Goal: Find specific page/section: Find specific page/section

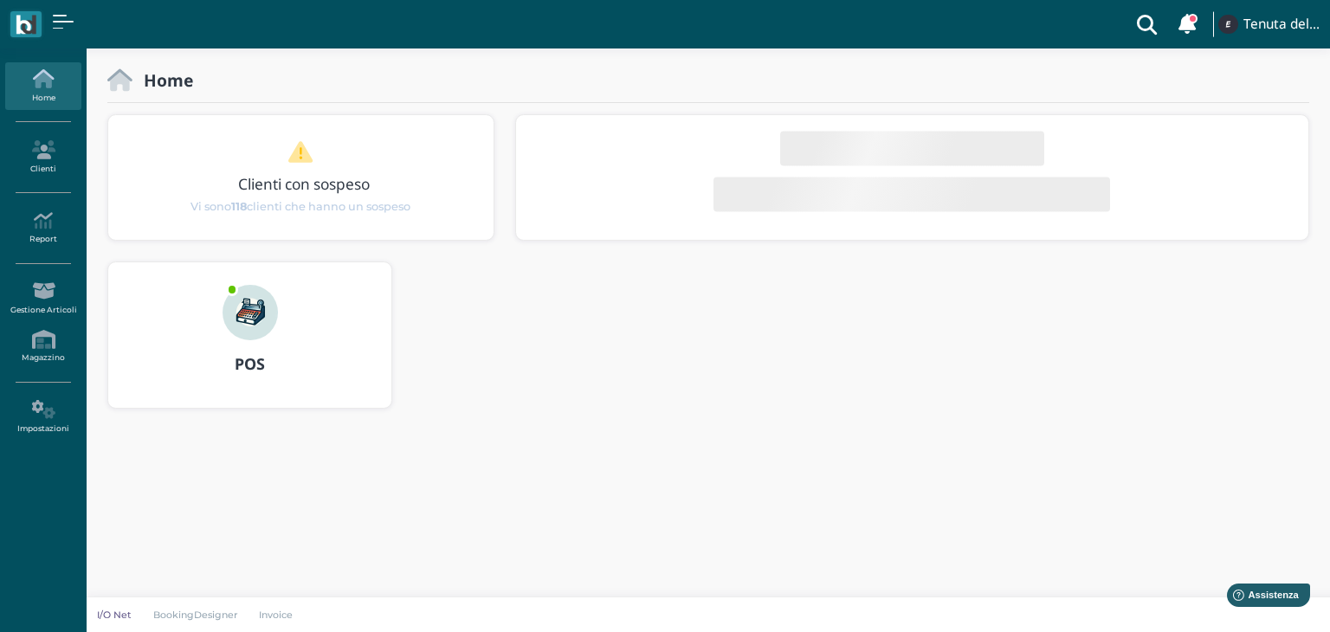
click at [1152, 22] on icon at bounding box center [1147, 24] width 35 height 48
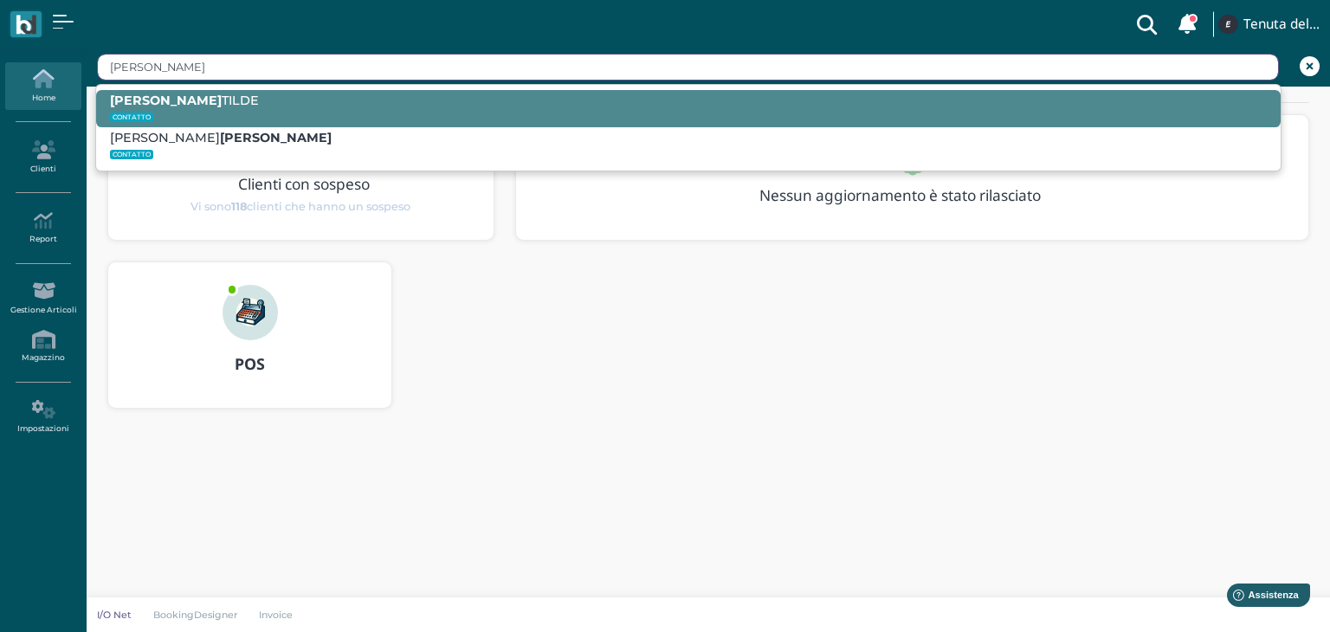
click at [667, 98] on div "MARRA TILDE CONTATTO" at bounding box center [688, 108] width 1184 height 37
type input "MARRA TILDE"
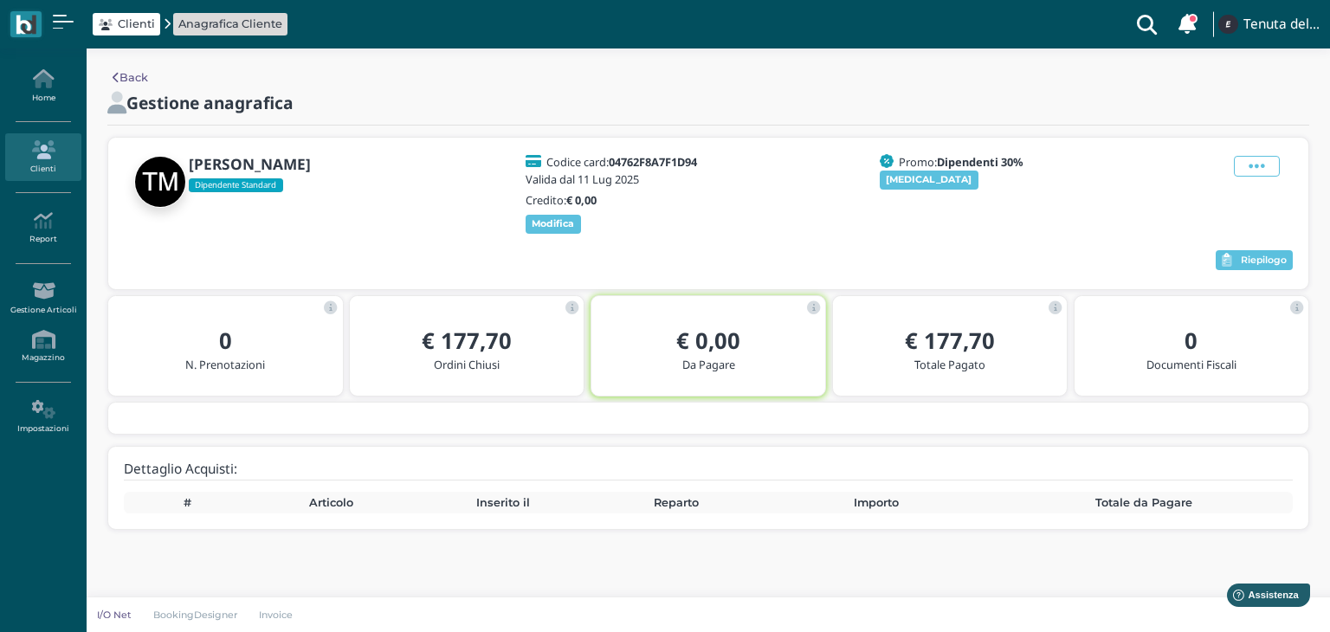
click at [118, 81] on icon at bounding box center [116, 78] width 7 height 11
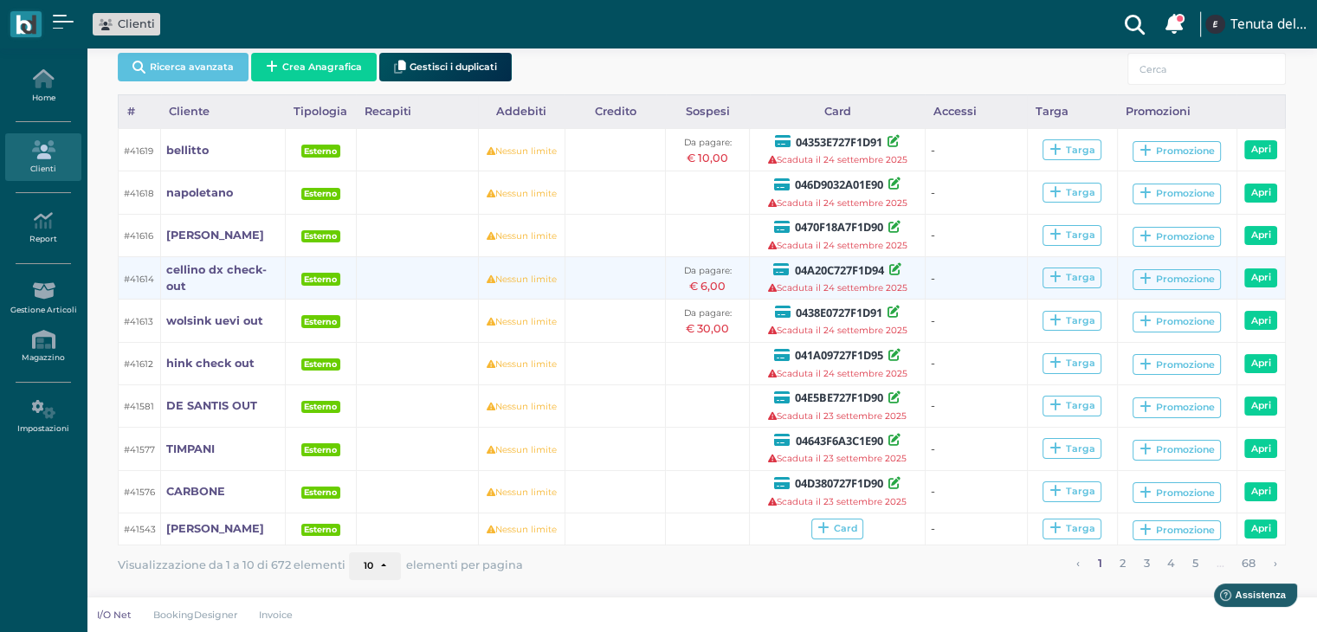
scroll to position [80, 0]
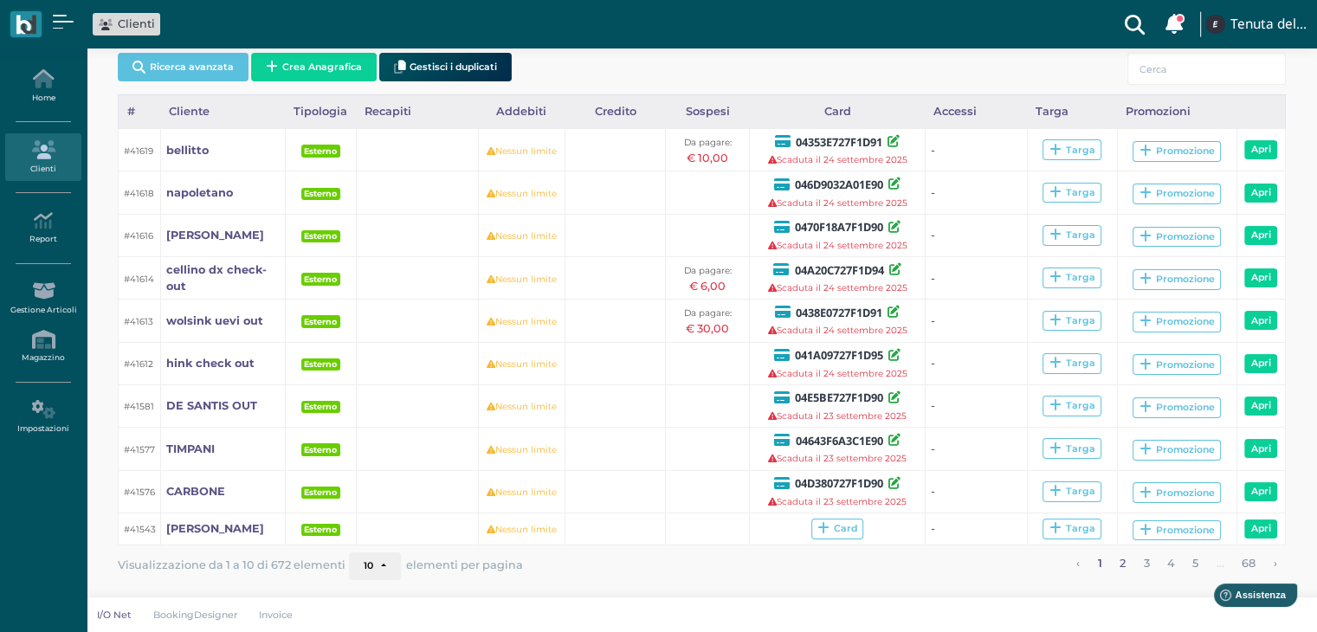
click at [1126, 568] on link "2" at bounding box center [1122, 563] width 17 height 23
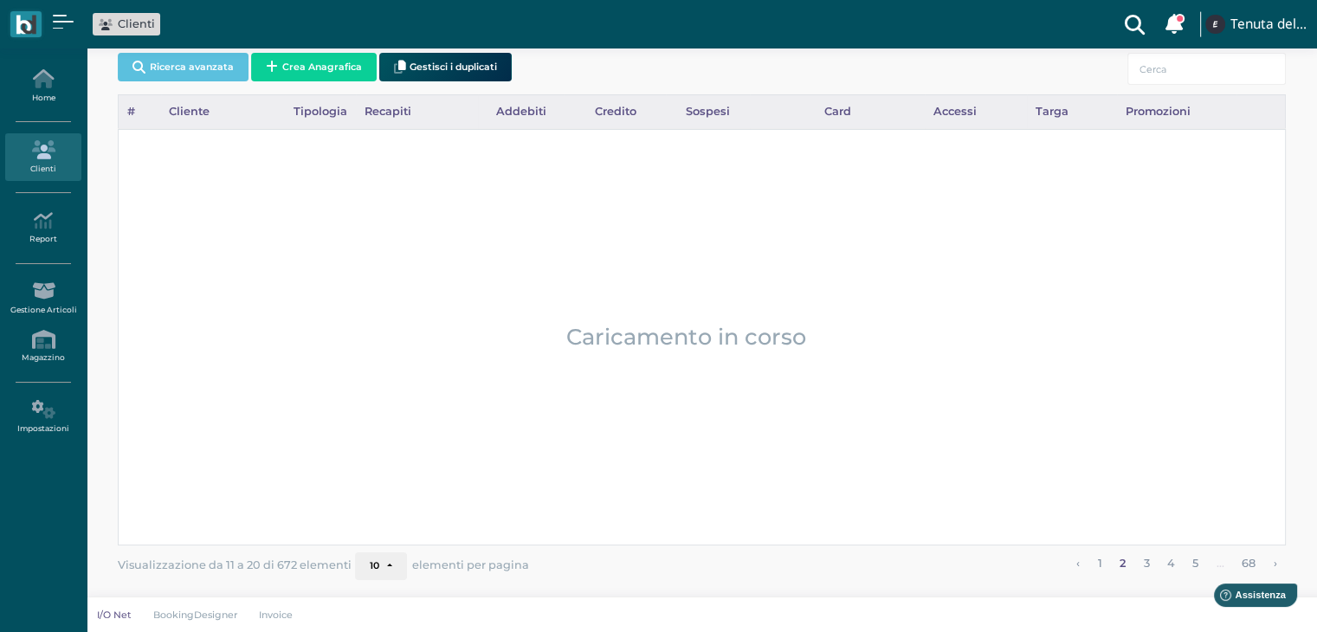
scroll to position [48, 0]
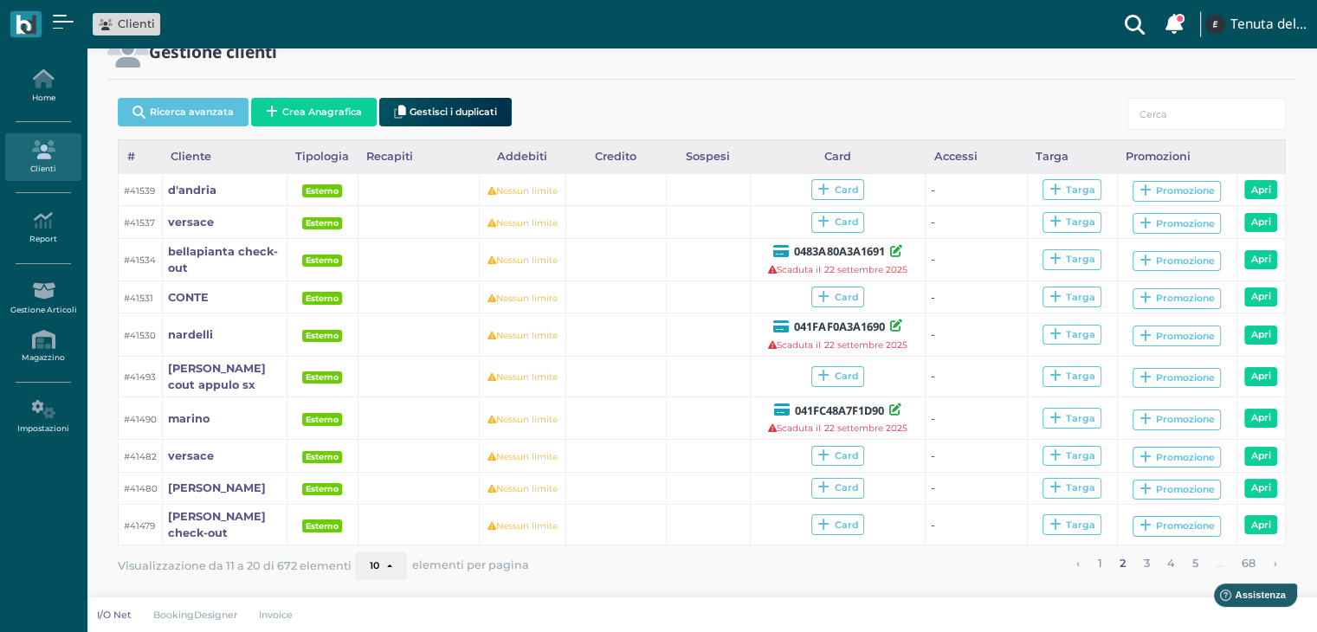
click at [1137, 29] on icon at bounding box center [1134, 24] width 35 height 48
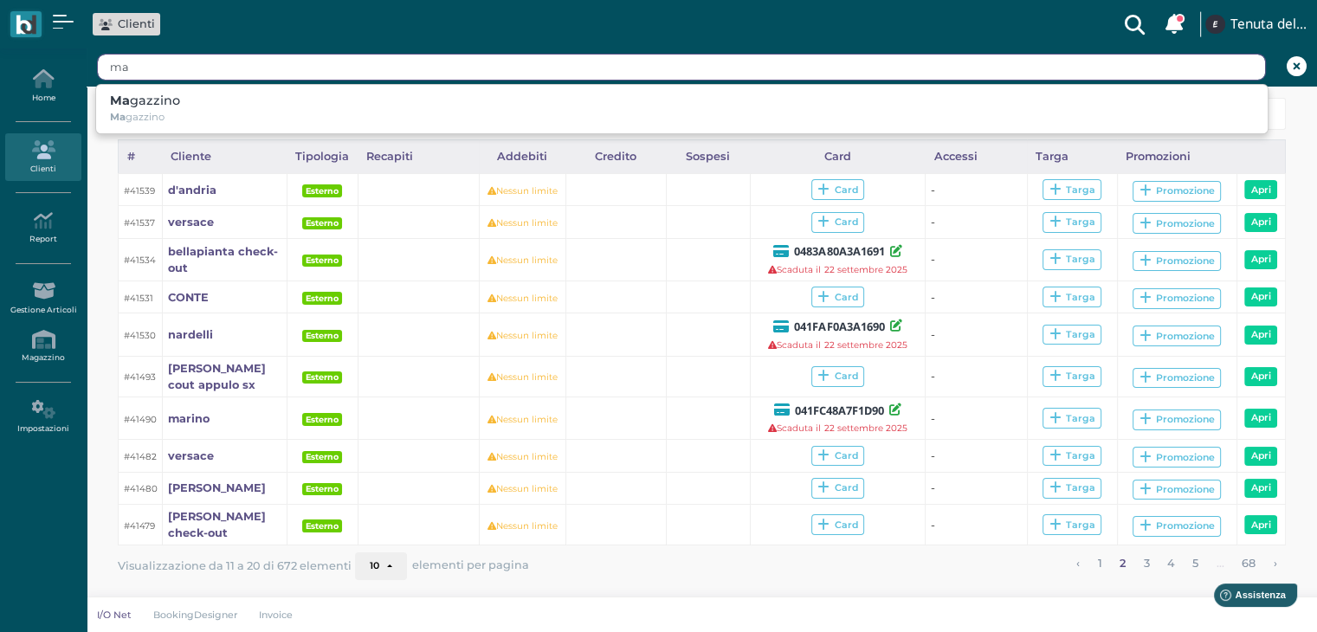
type input "m"
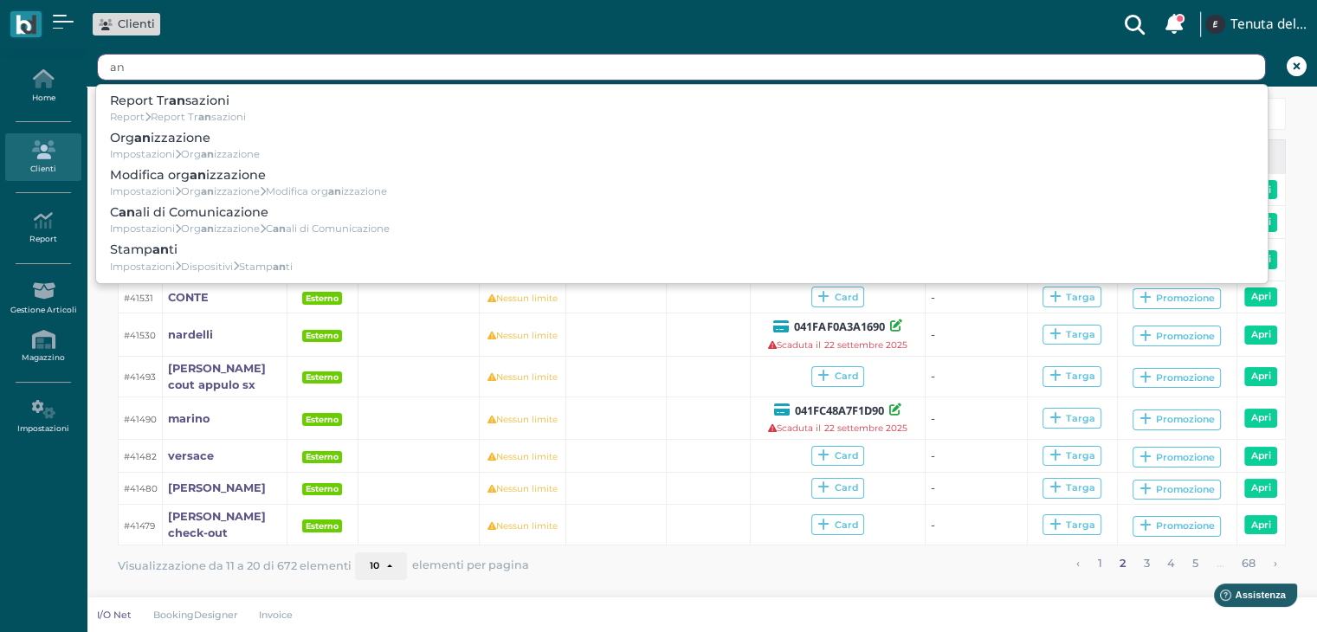
type input "a"
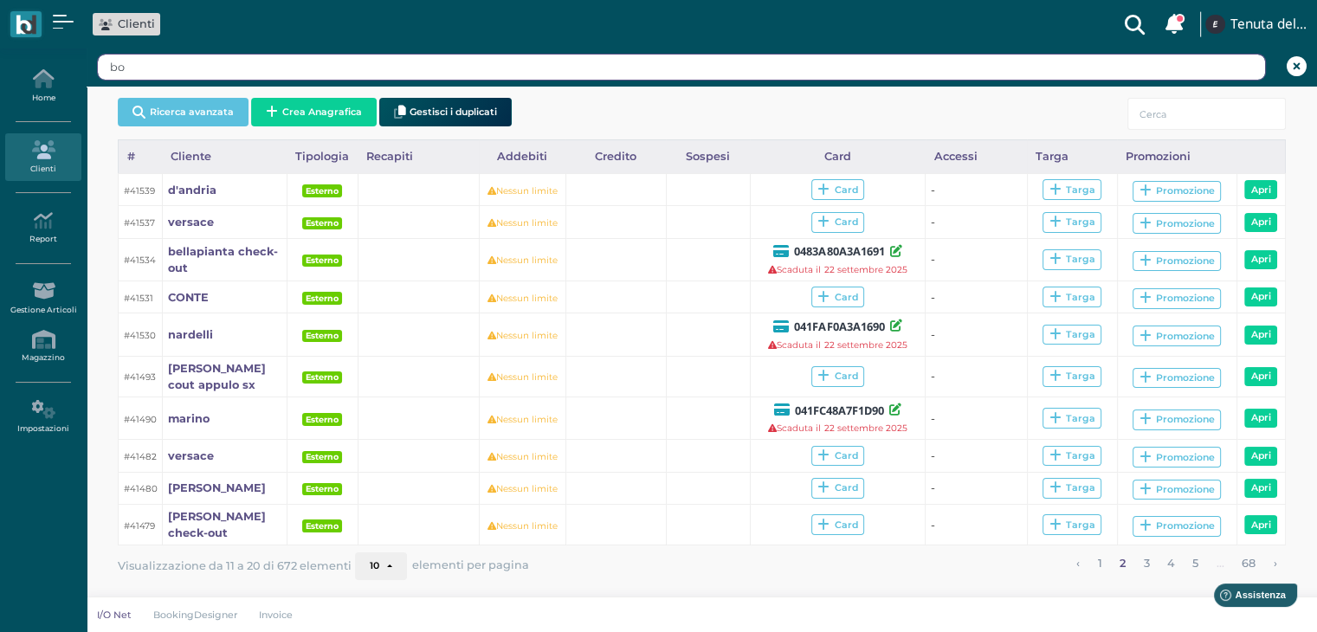
type input "b"
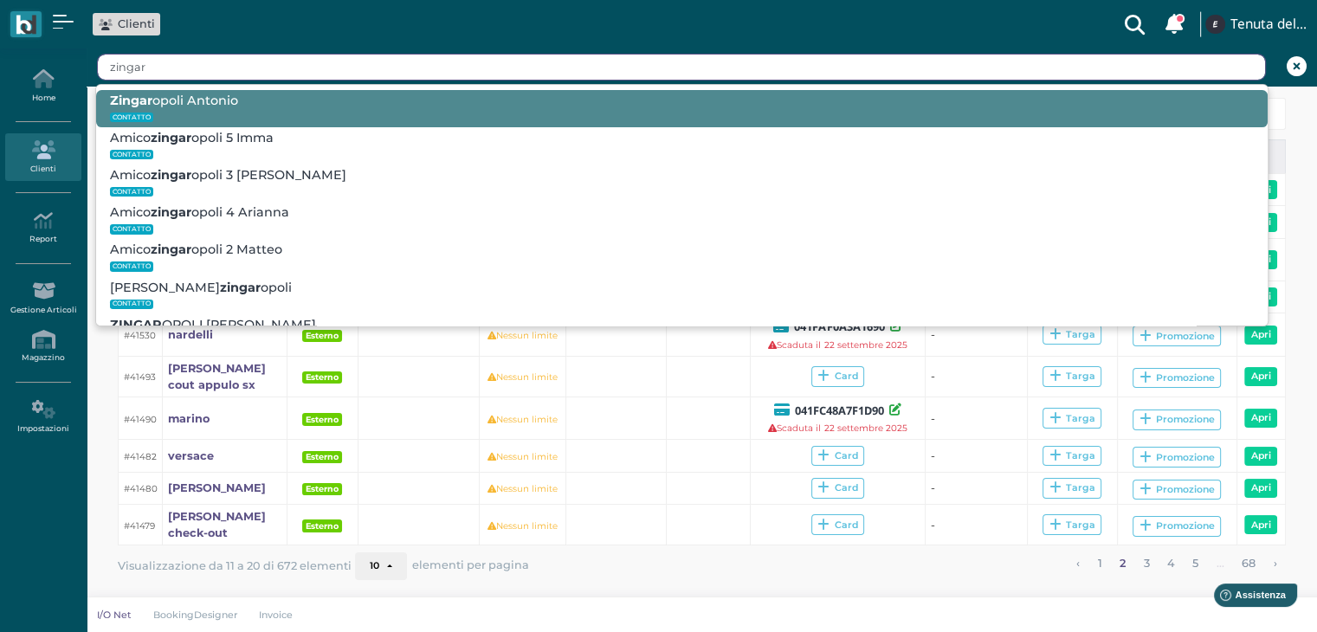
click at [965, 119] on small "CONTATTO" at bounding box center [682, 117] width 1144 height 16
type input "Zingaropoli Antonio"
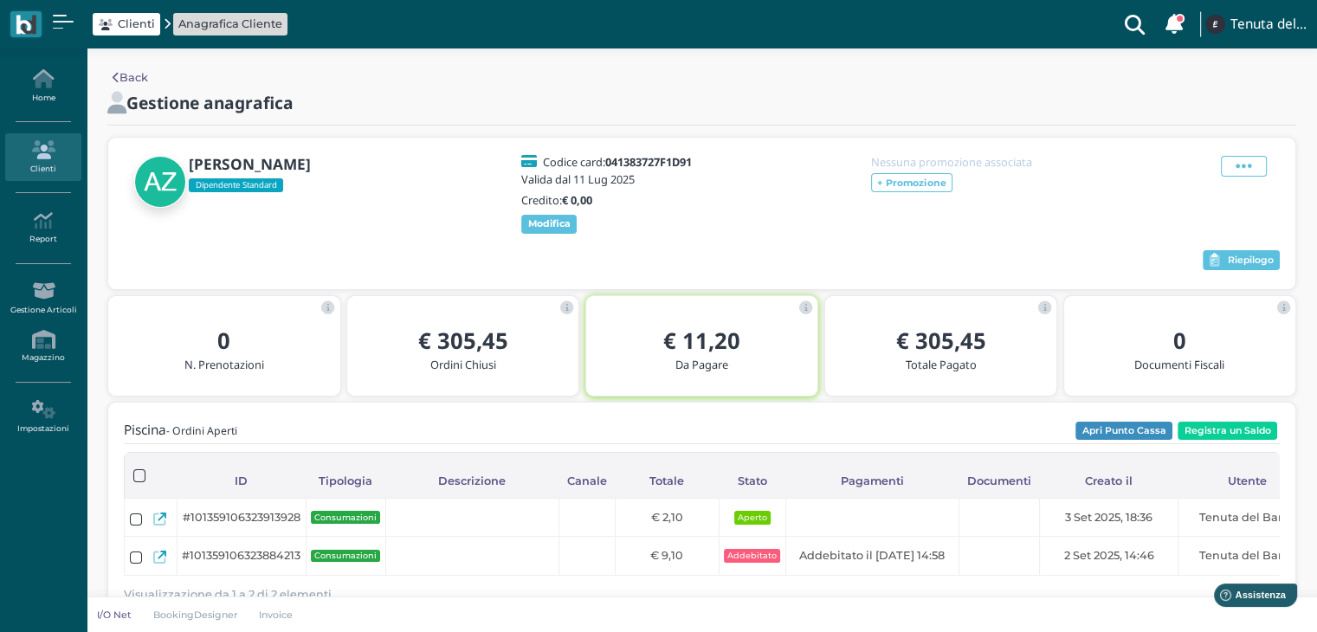
click at [1139, 15] on icon at bounding box center [1134, 24] width 35 height 48
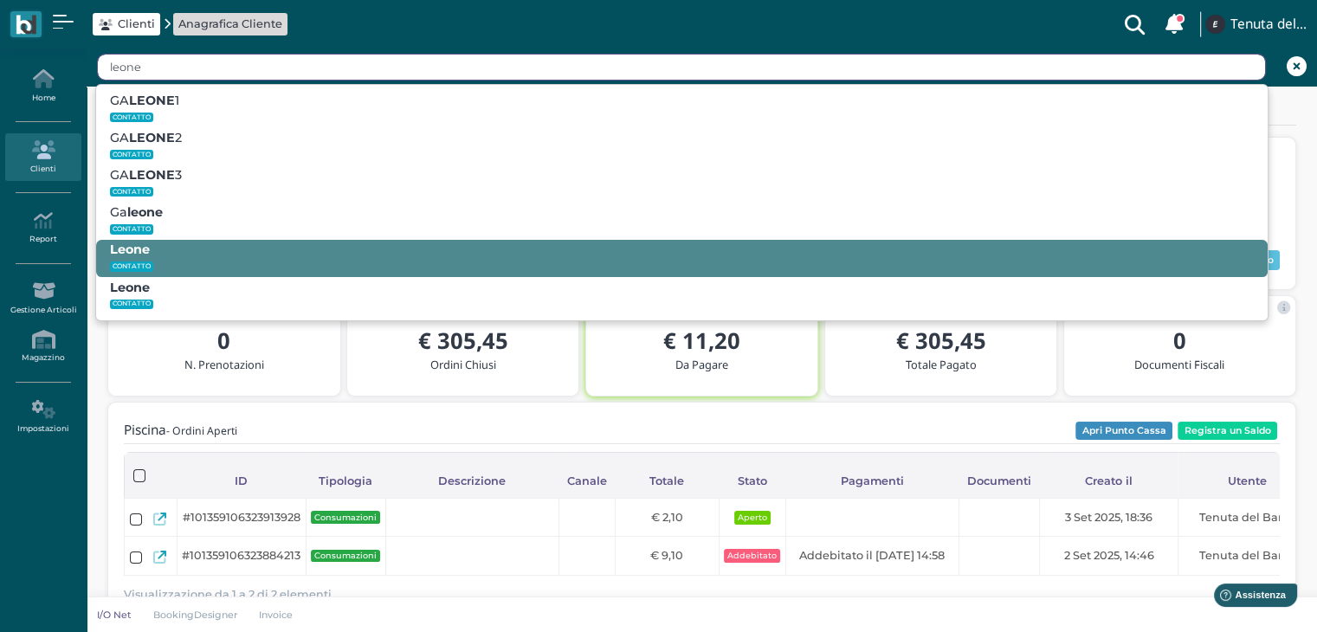
click at [576, 267] on small "CONTATTO" at bounding box center [682, 267] width 1144 height 16
type input "Leone"
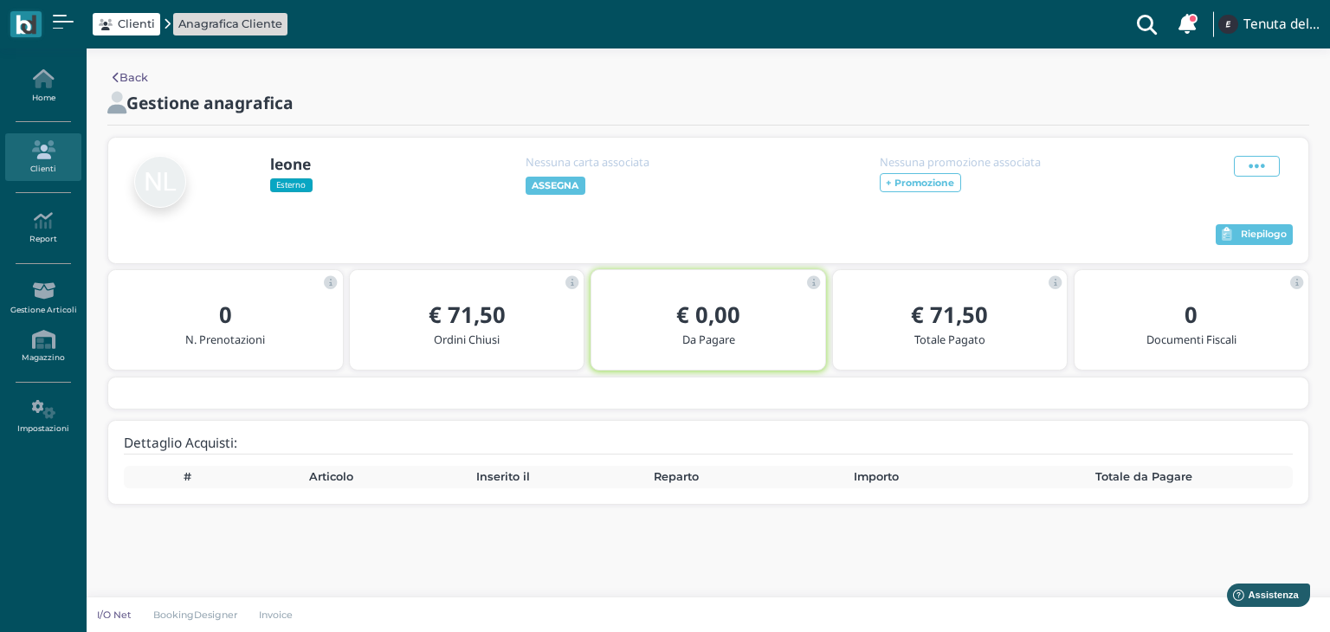
click at [147, 73] on link "Back" at bounding box center [130, 77] width 35 height 16
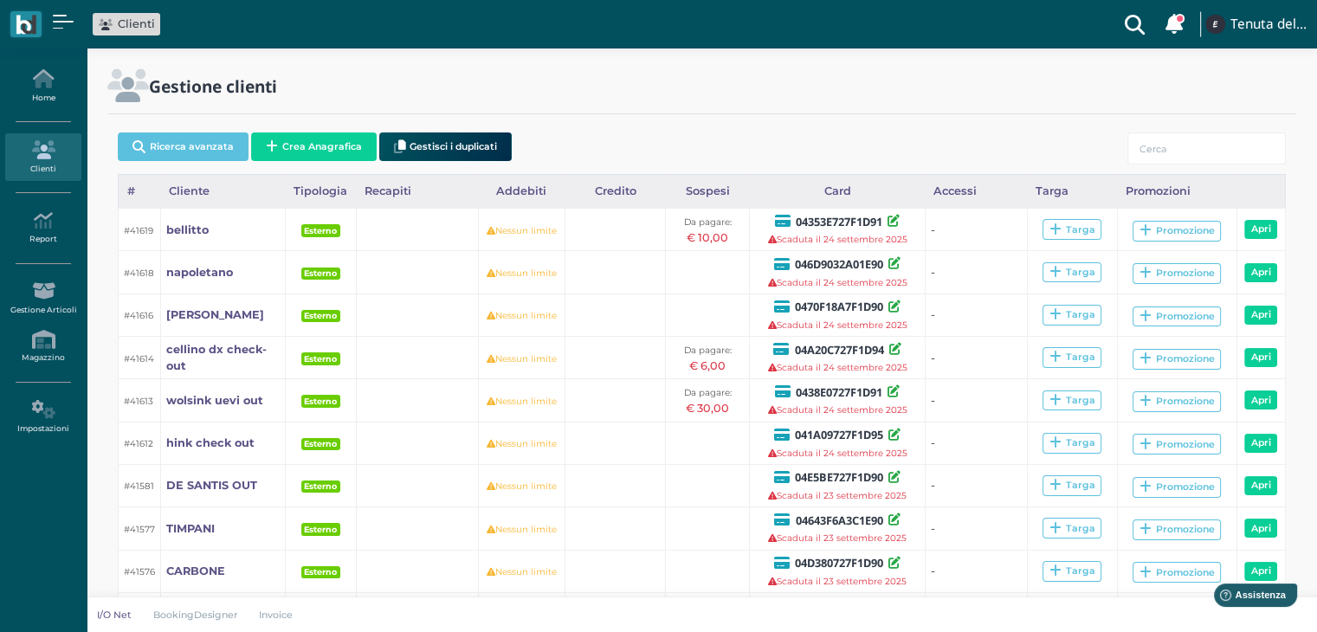
click at [1140, 20] on icon at bounding box center [1134, 24] width 35 height 48
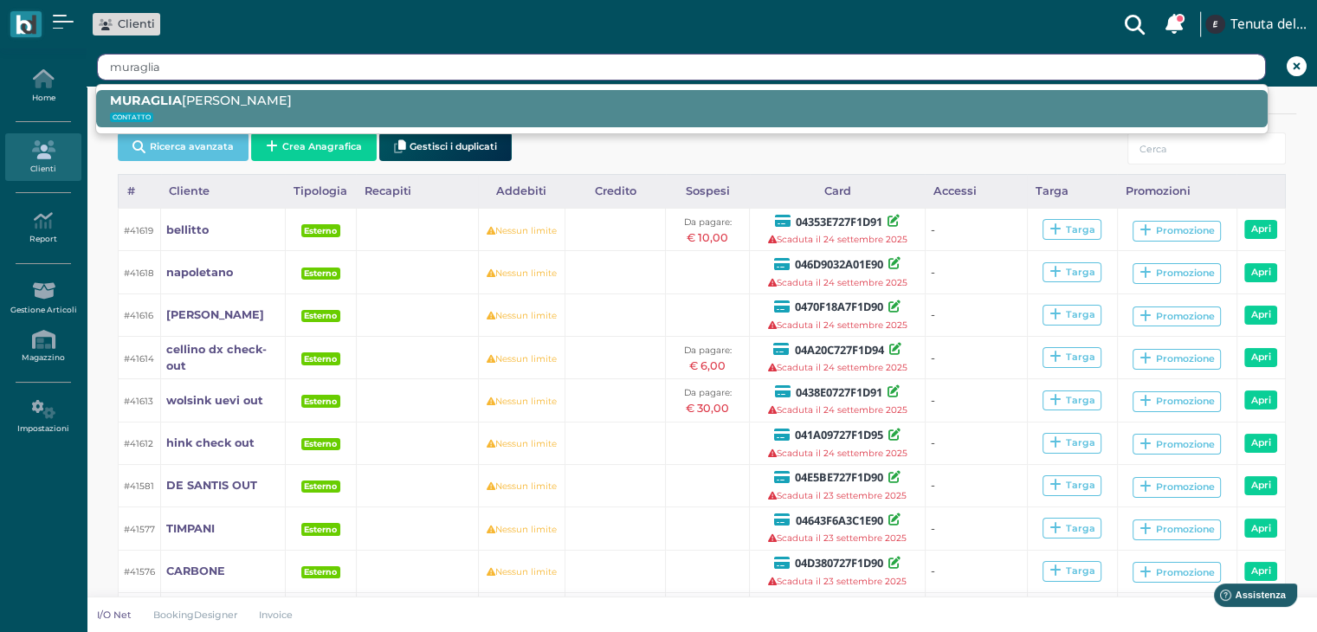
click at [962, 115] on small "CONTATTO" at bounding box center [682, 117] width 1144 height 16
type input "[PERSON_NAME]"
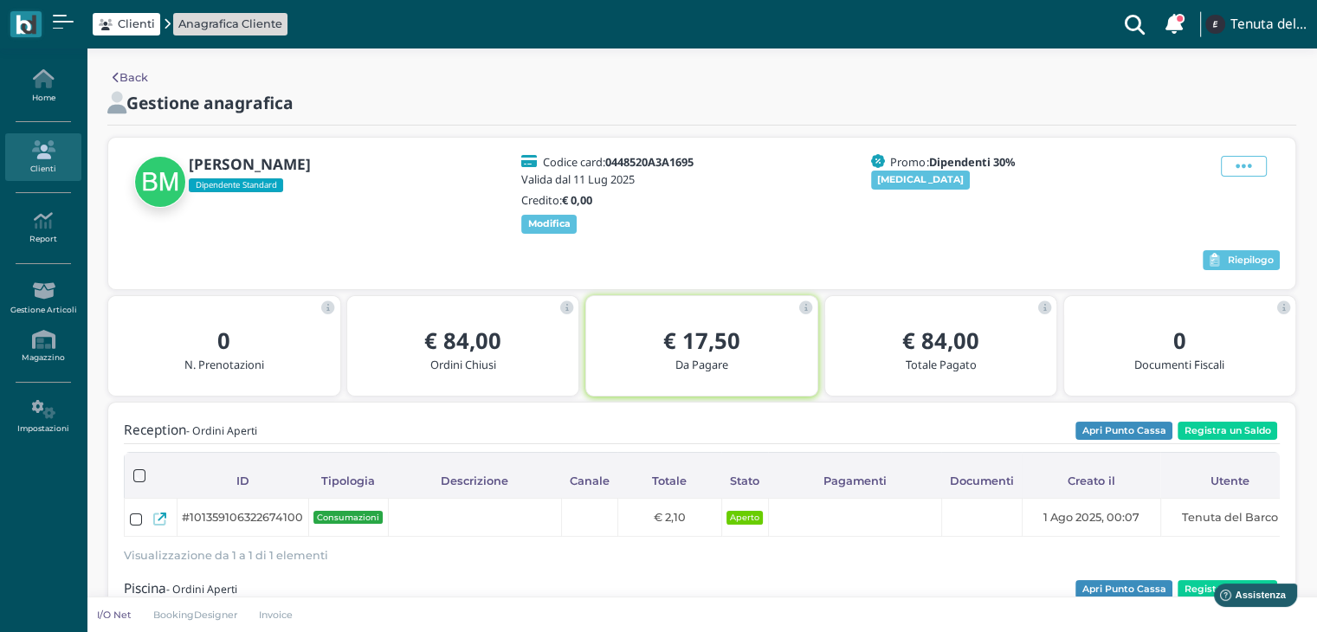
click at [1181, 22] on span at bounding box center [1180, 19] width 10 height 10
click at [1127, 21] on icon at bounding box center [1134, 24] width 35 height 48
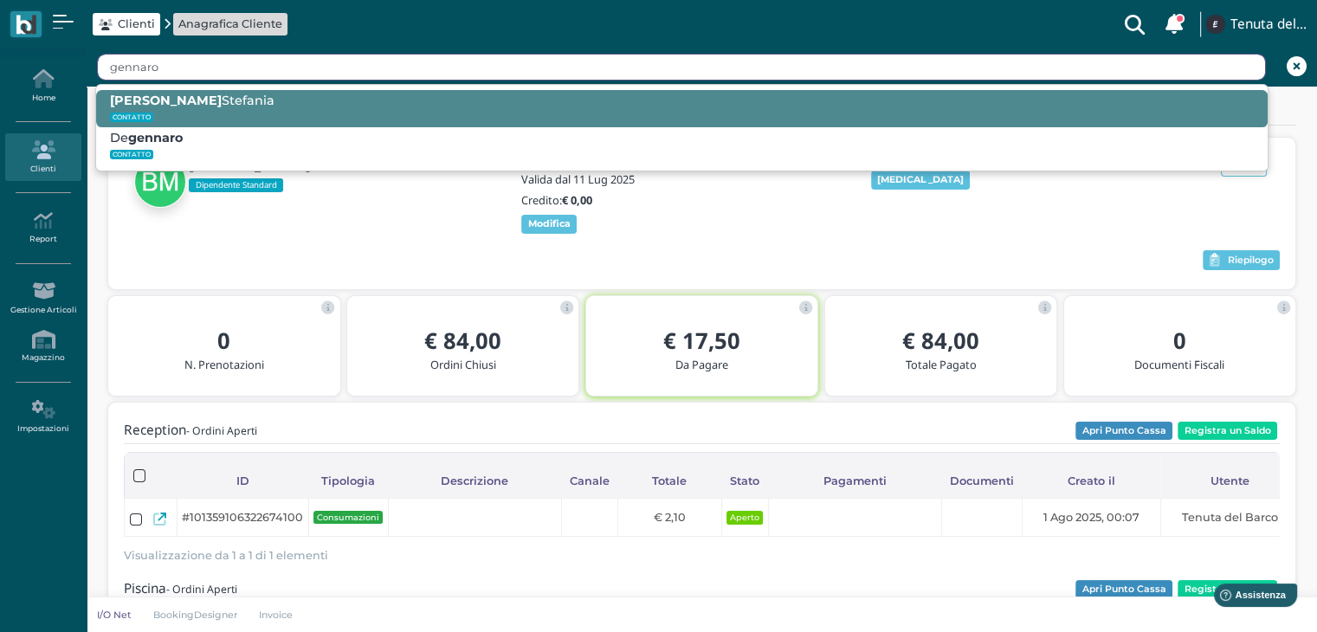
click at [743, 122] on small "CONTATTO" at bounding box center [682, 117] width 1144 height 16
type input "Gennaro Stefania"
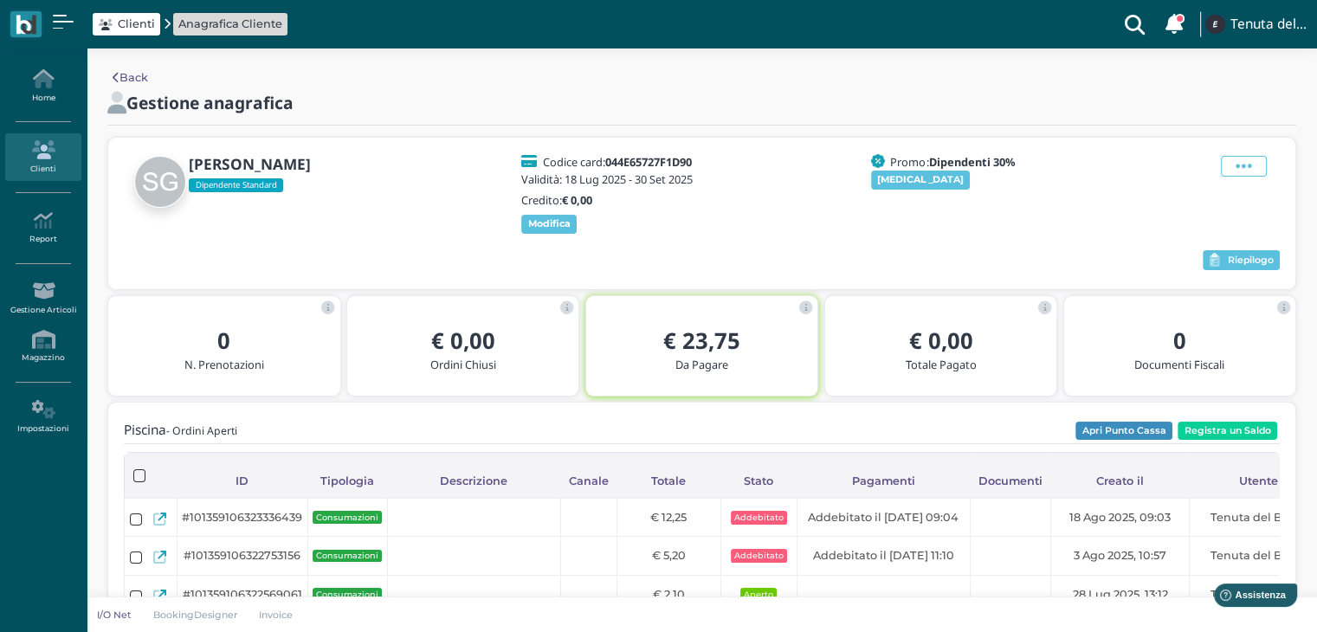
click at [1122, 19] on icon at bounding box center [1134, 24] width 35 height 48
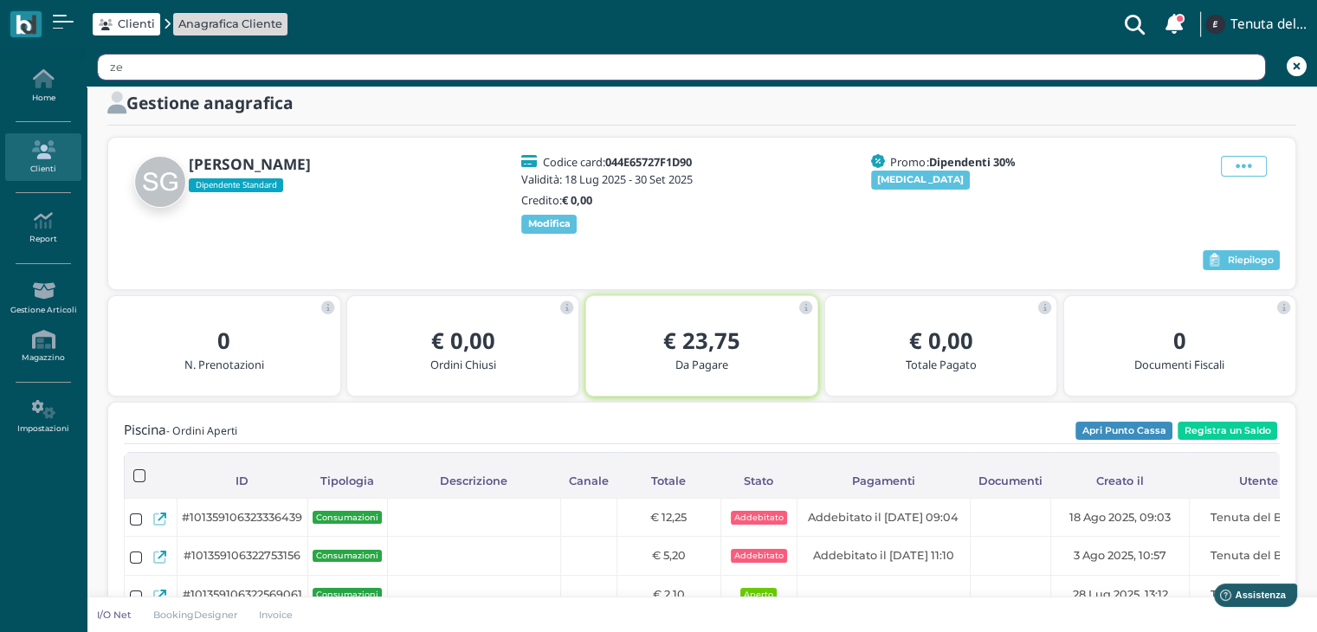
type input "z"
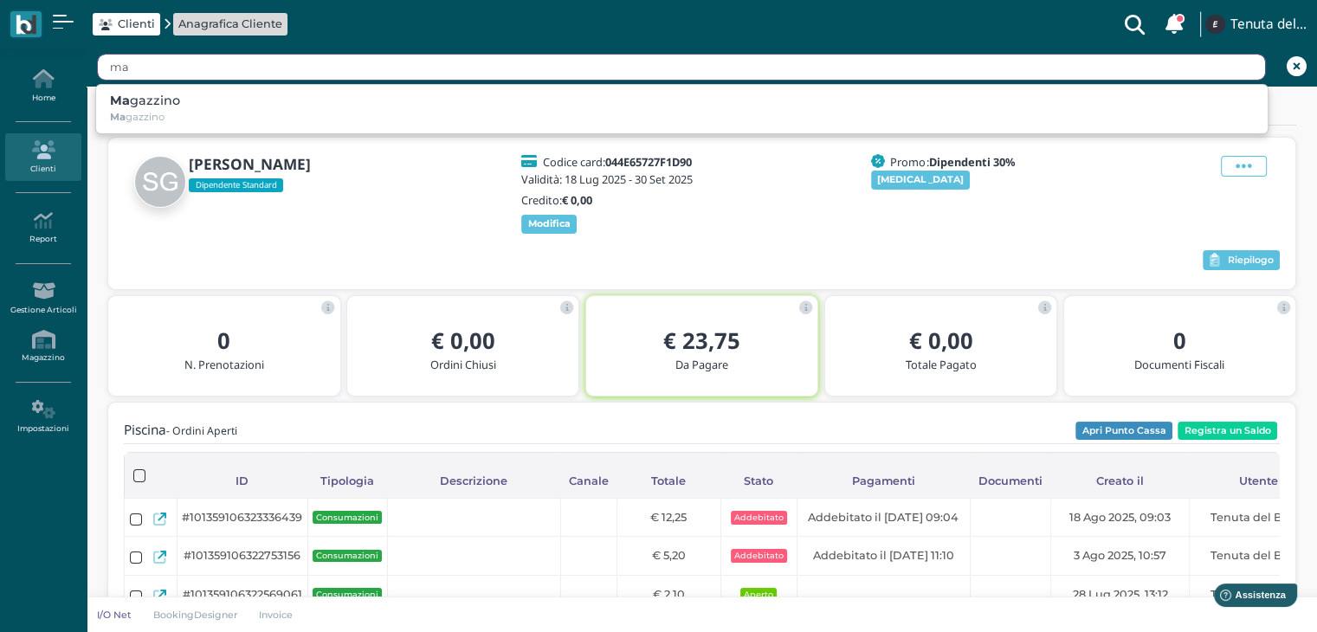
type input "m"
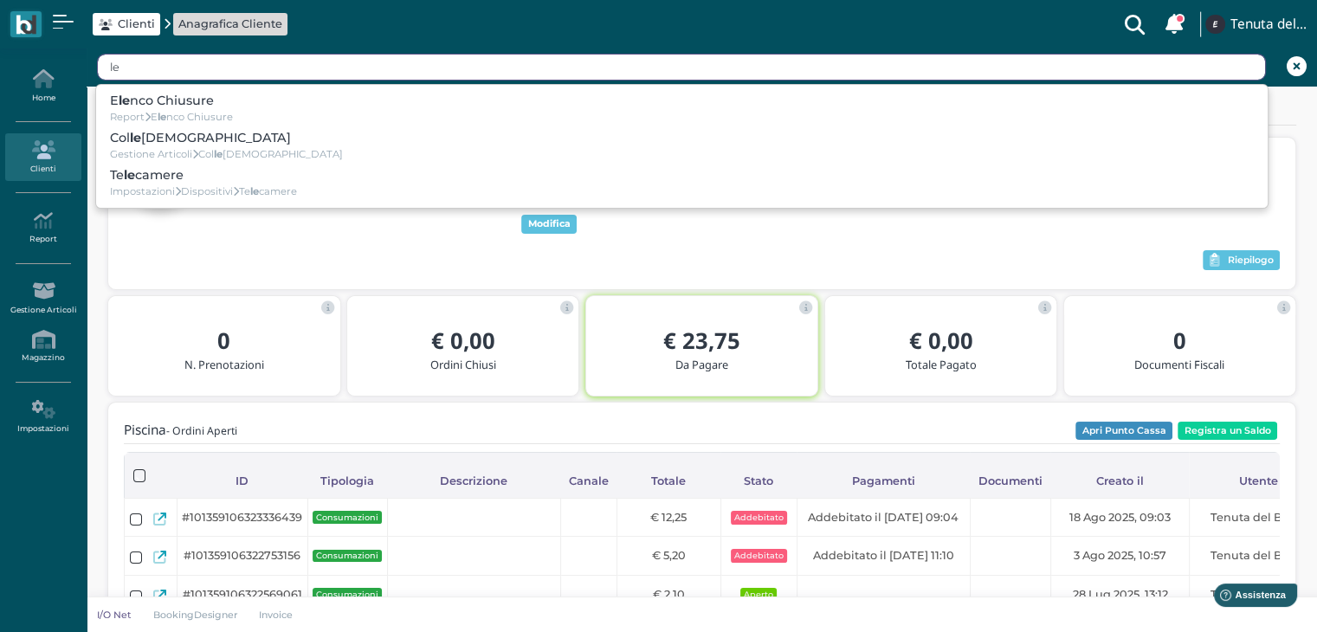
type input "l"
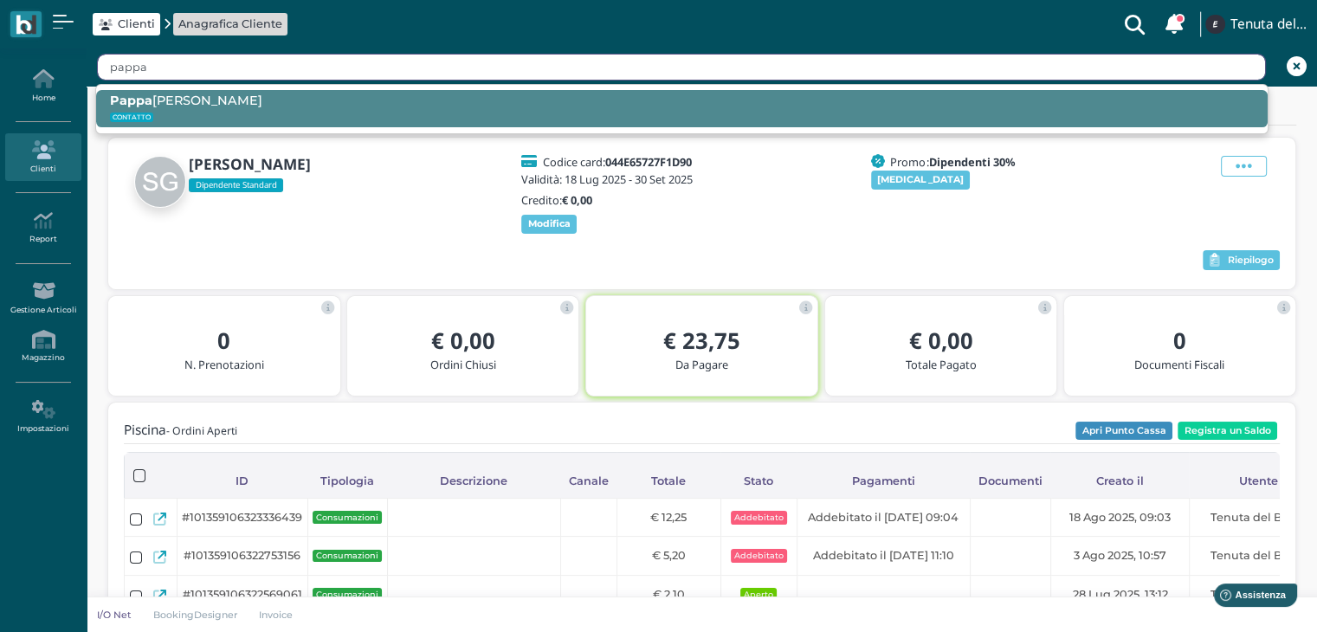
click at [890, 119] on small "CONTATTO" at bounding box center [682, 117] width 1144 height 16
type input "Pappadà Felice"
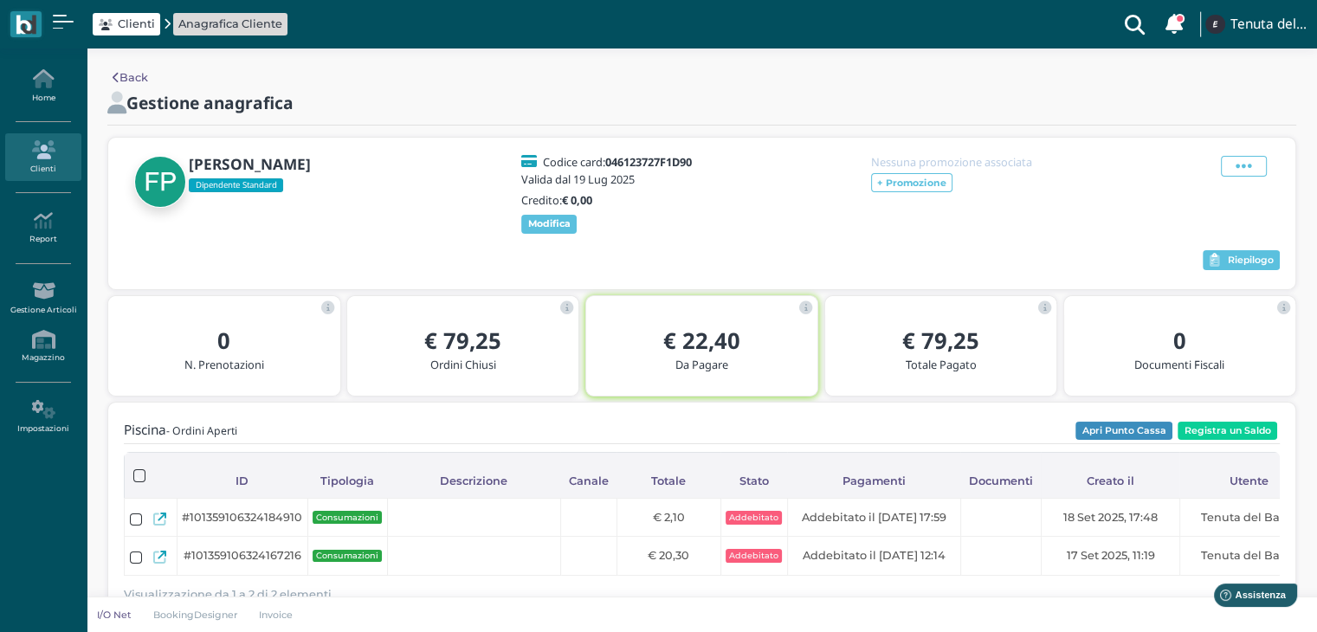
click at [117, 84] on link "Back" at bounding box center [130, 77] width 35 height 16
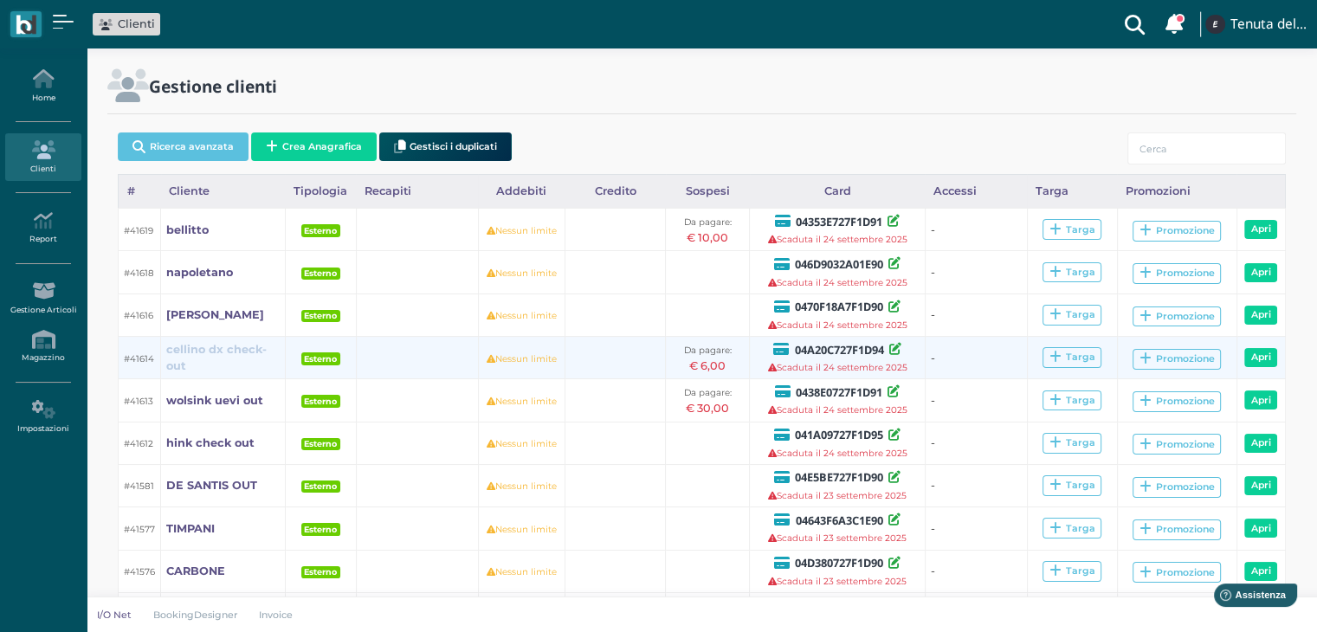
scroll to position [81, 0]
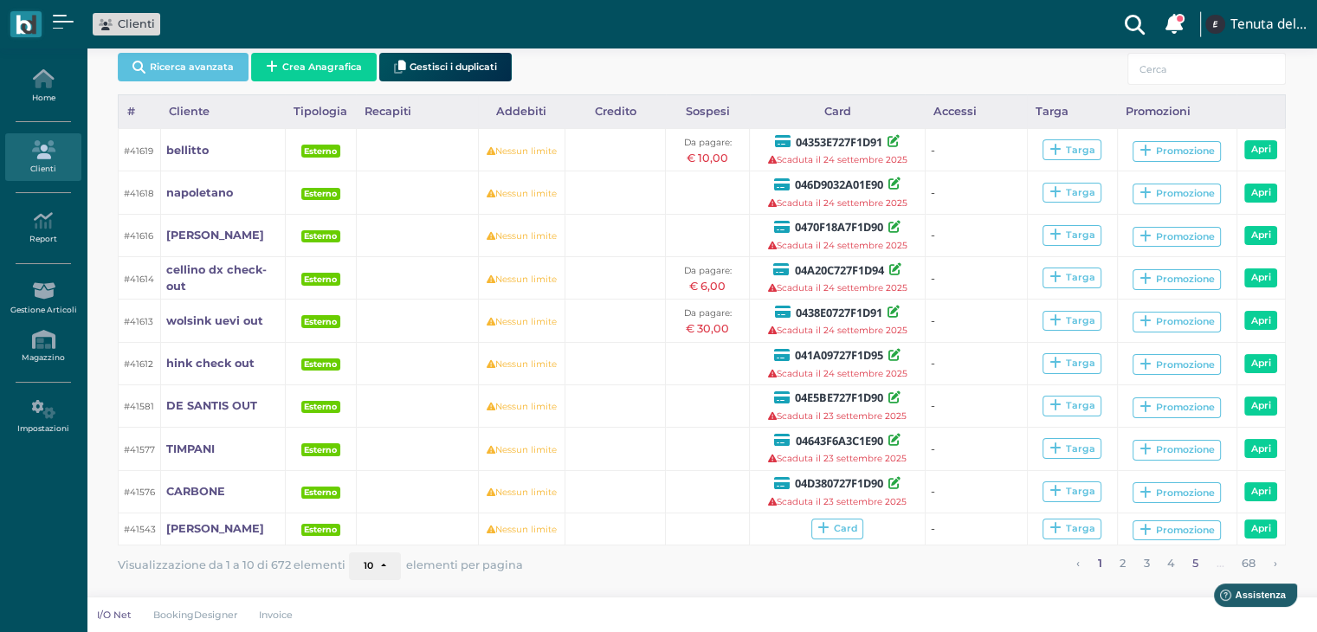
click at [1193, 565] on link "5" at bounding box center [1195, 563] width 17 height 23
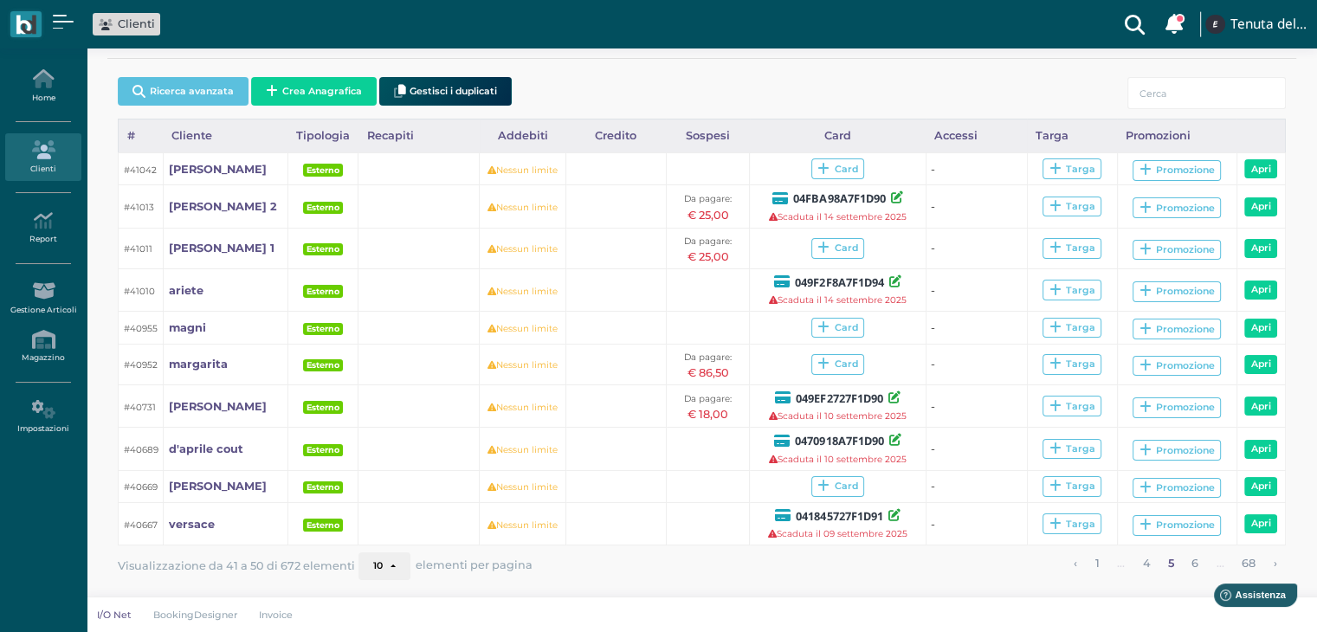
scroll to position [59, 0]
